Goal: Information Seeking & Learning: Learn about a topic

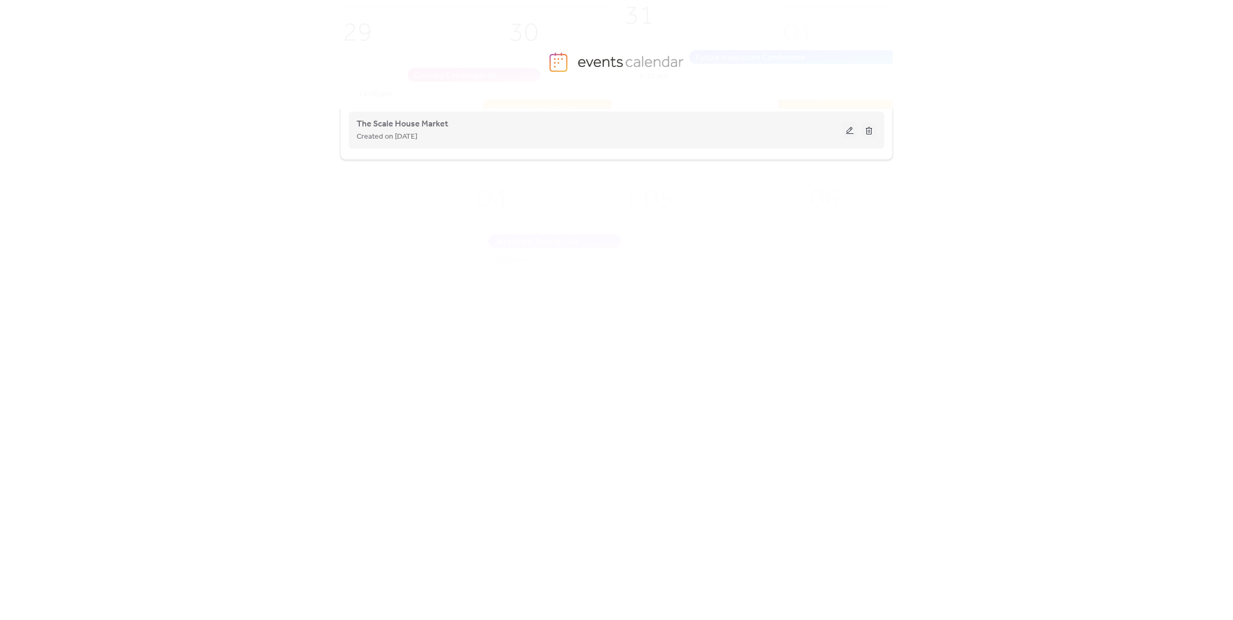
click at [849, 125] on button at bounding box center [850, 130] width 15 height 16
click at [847, 127] on button at bounding box center [850, 130] width 15 height 16
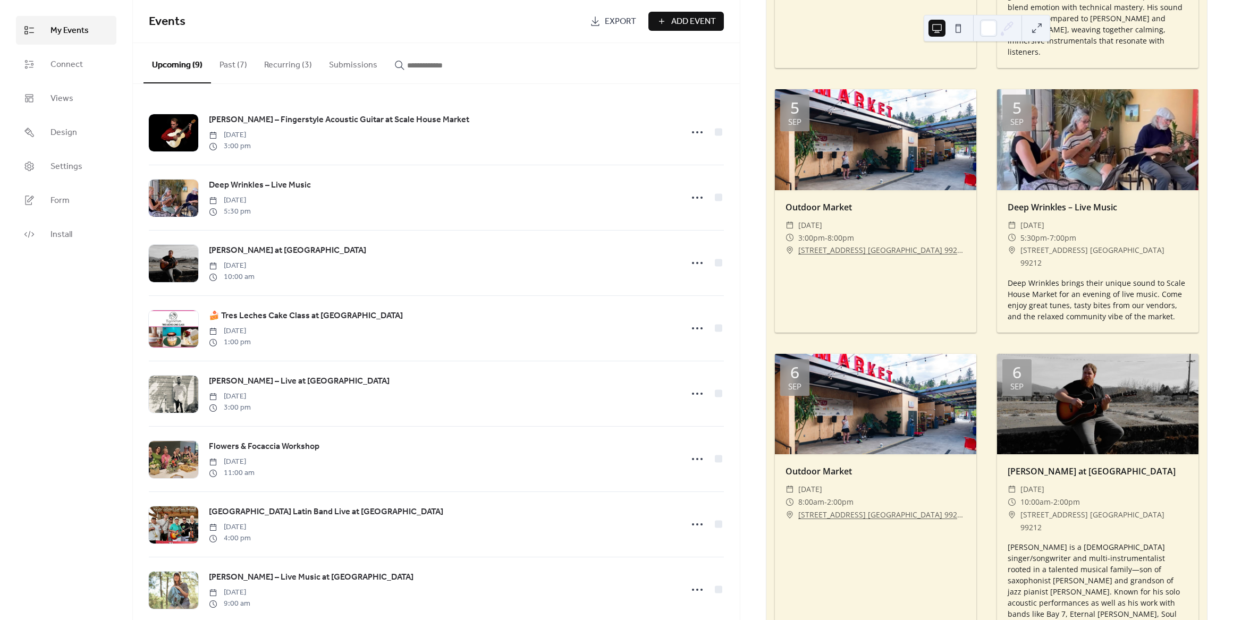
scroll to position [319, 0]
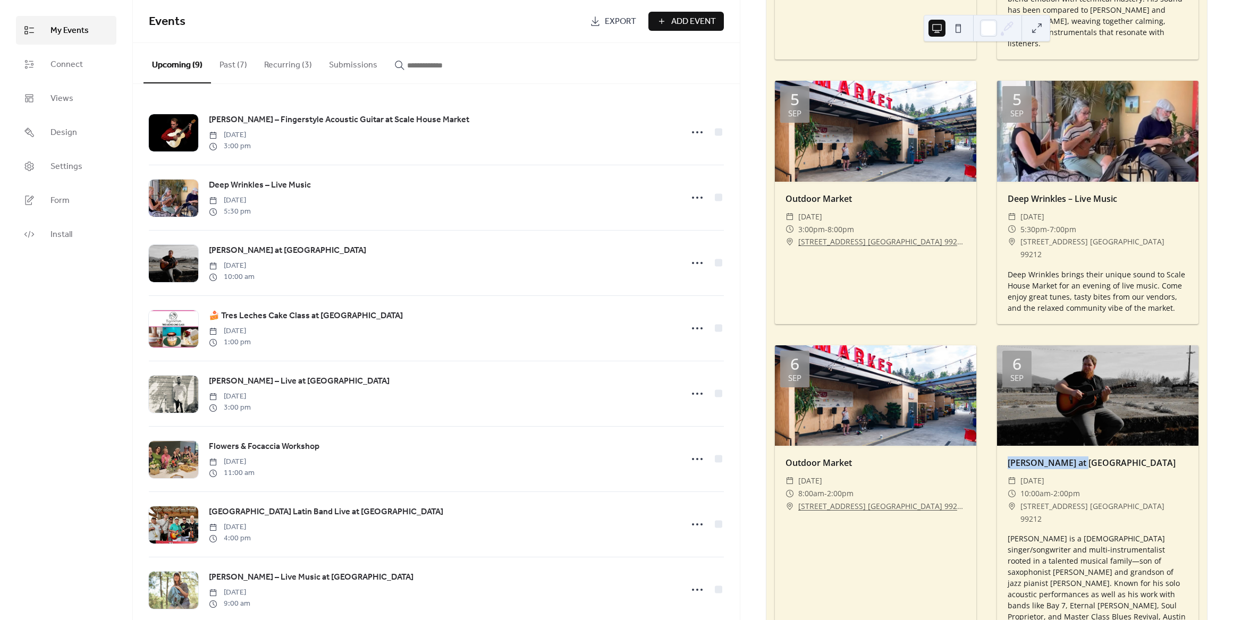
drag, startPoint x: 1008, startPoint y: 427, endPoint x: 1079, endPoint y: 426, distance: 71.2
click at [1079, 457] on div "[PERSON_NAME] at [GEOGRAPHIC_DATA]" at bounding box center [1097, 463] width 201 height 13
copy div "Austin Carruthers"
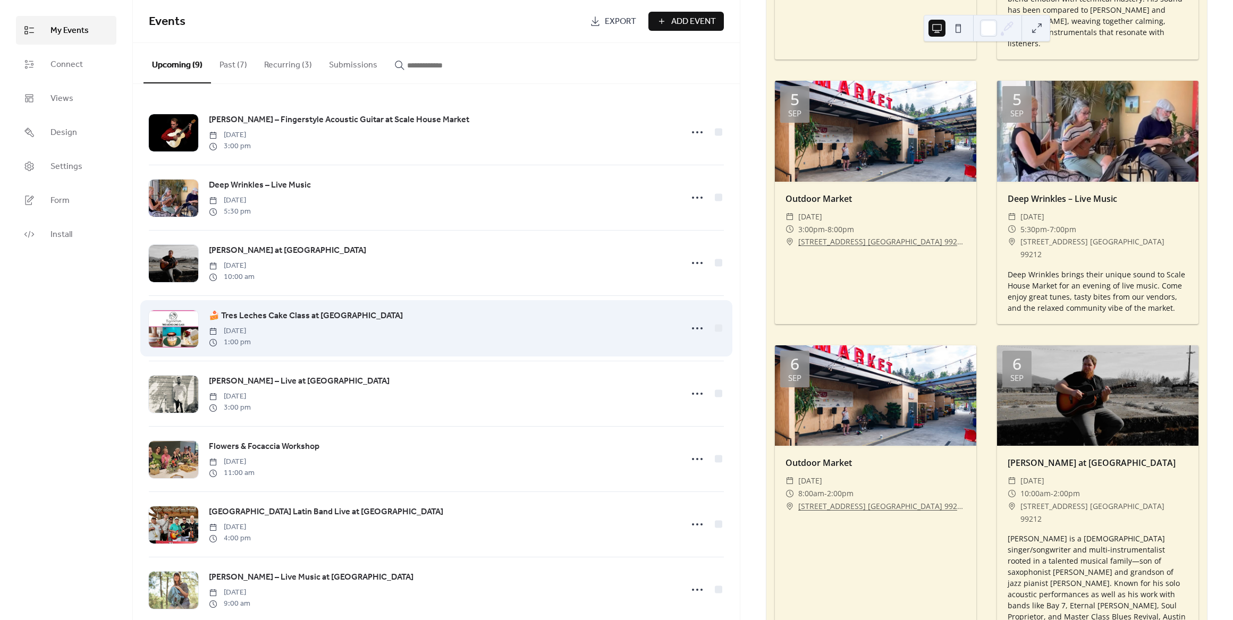
click at [328, 330] on div "🍰 Tres Leches Cake Class at Scale House Market Sunday, September 7, 2025 1:00 pm" at bounding box center [442, 328] width 467 height 38
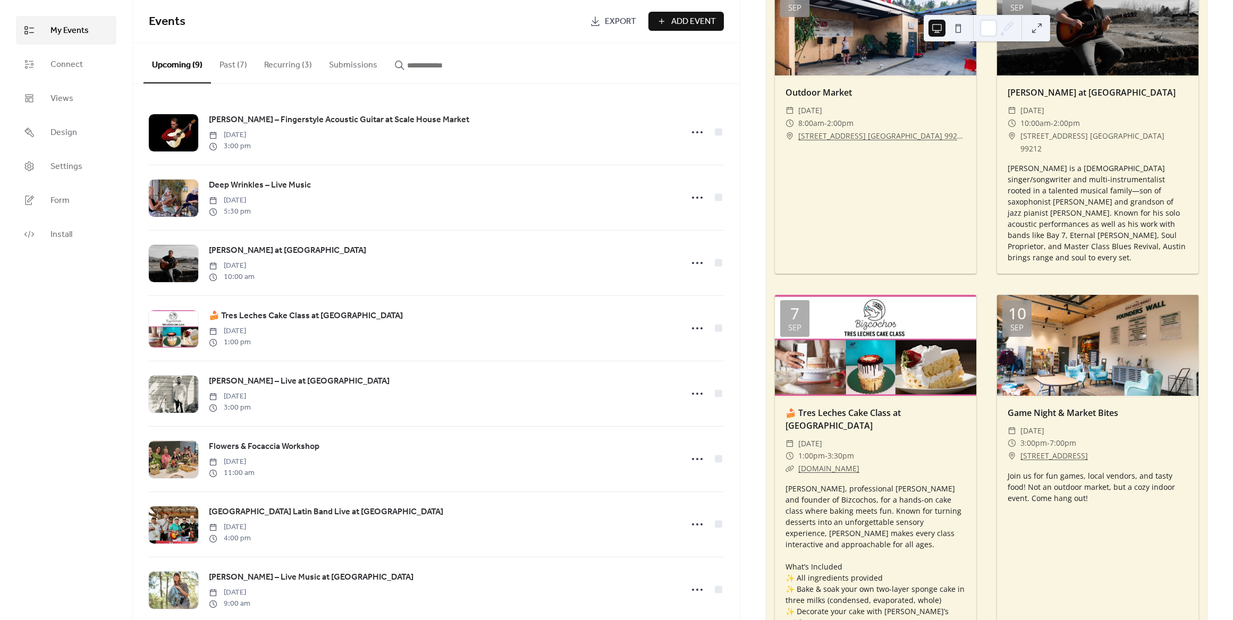
scroll to position [691, 0]
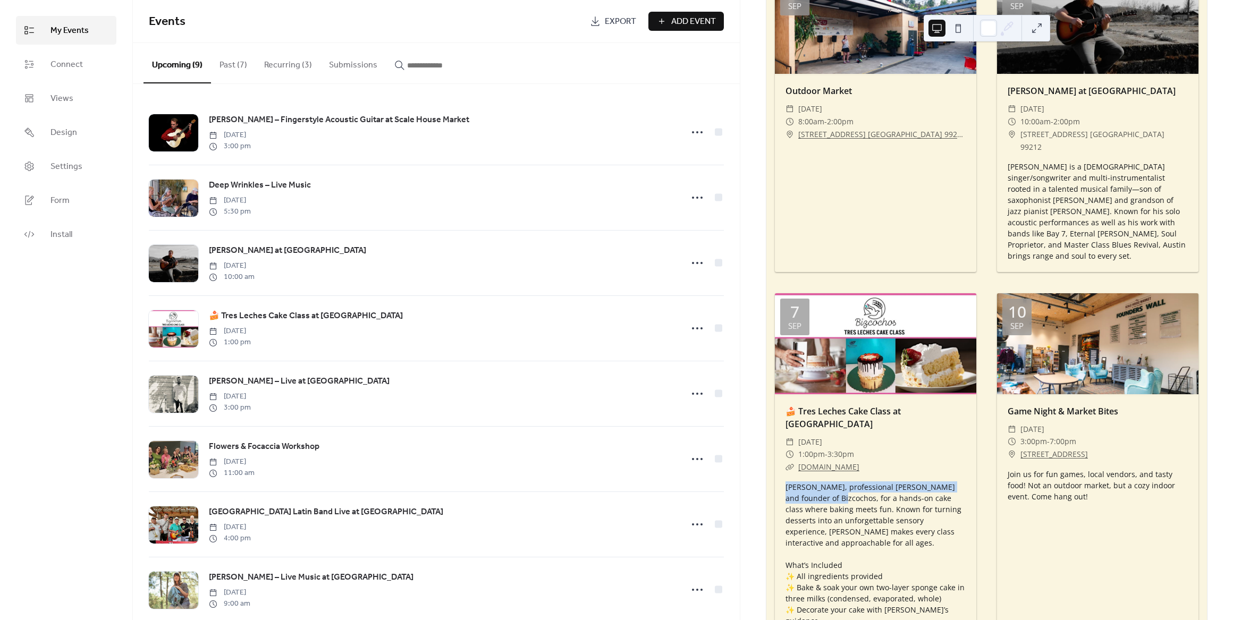
drag, startPoint x: 786, startPoint y: 435, endPoint x: 821, endPoint y: 450, distance: 38.1
click at [821, 482] on div "Join Vivianna, professional baker and founder of Bizcochos, for a hands-on cake…" at bounding box center [875, 560] width 201 height 156
click at [820, 482] on div "Join Vivianna, professional baker and founder of Bizcochos, for a hands-on cake…" at bounding box center [875, 560] width 201 height 156
click at [818, 482] on div "Join Vivianna, professional baker and founder of Bizcochos, for a hands-on cake…" at bounding box center [875, 560] width 201 height 156
